Goal: Transaction & Acquisition: Purchase product/service

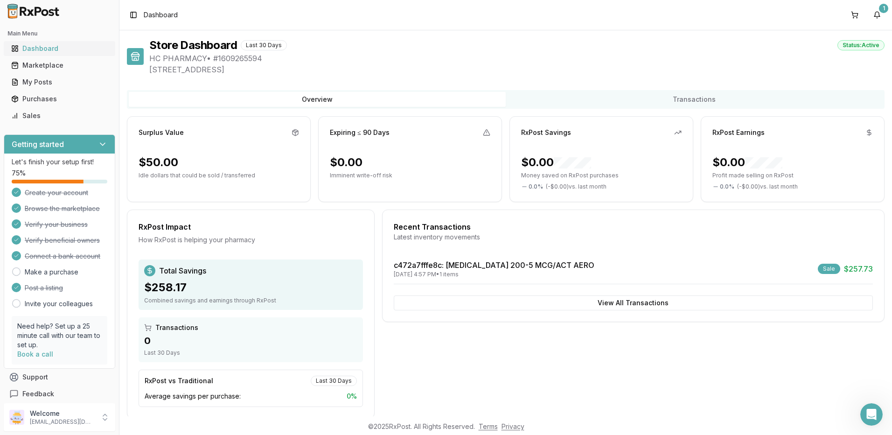
click at [44, 47] on div "Dashboard" at bounding box center [59, 48] width 97 height 9
click at [53, 66] on div "Marketplace" at bounding box center [59, 65] width 97 height 9
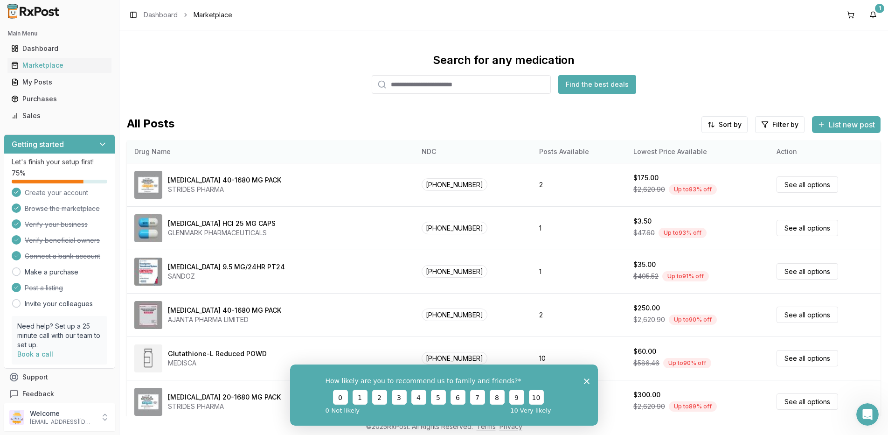
click at [186, 155] on th "Drug Name" at bounding box center [270, 151] width 287 height 22
click at [193, 157] on th "Drug Name" at bounding box center [270, 151] width 287 height 22
click at [446, 84] on input "search" at bounding box center [461, 84] width 179 height 19
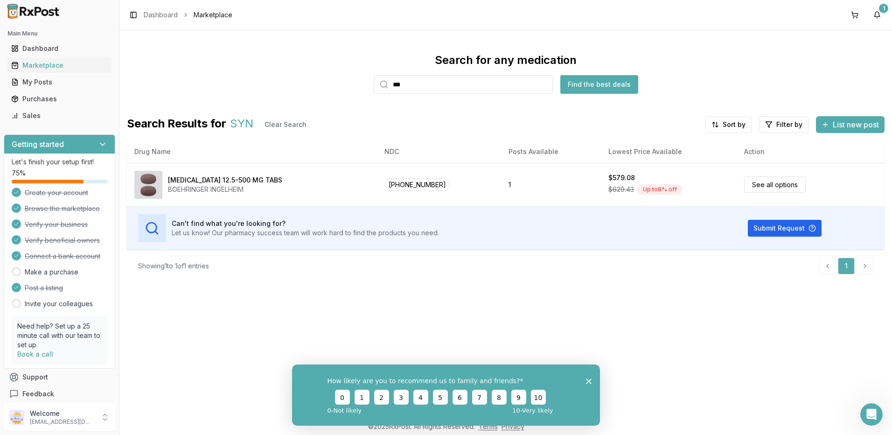
type input "***"
